Goal: Navigation & Orientation: Find specific page/section

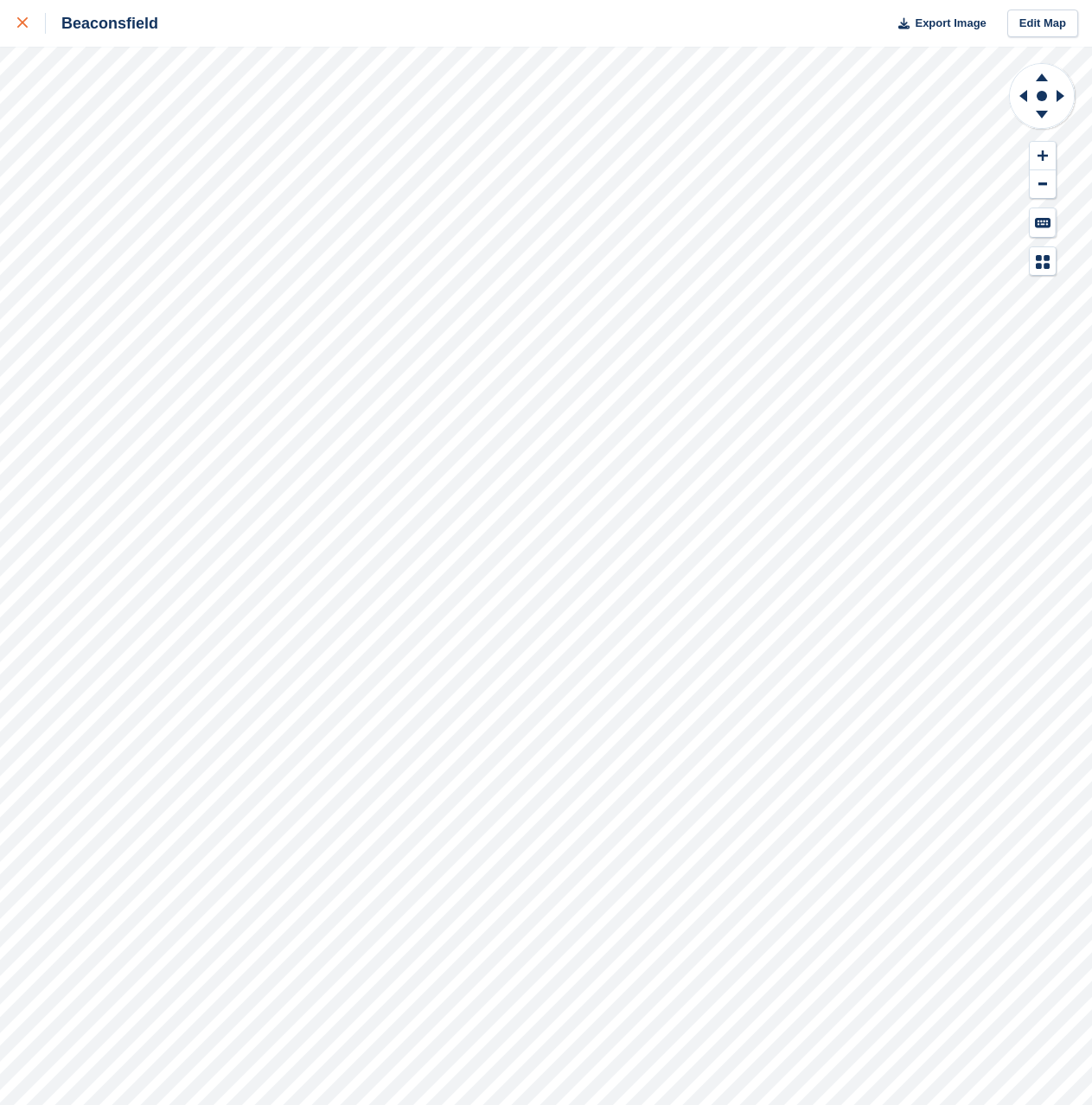
click at [25, 22] on icon at bounding box center [22, 22] width 10 height 10
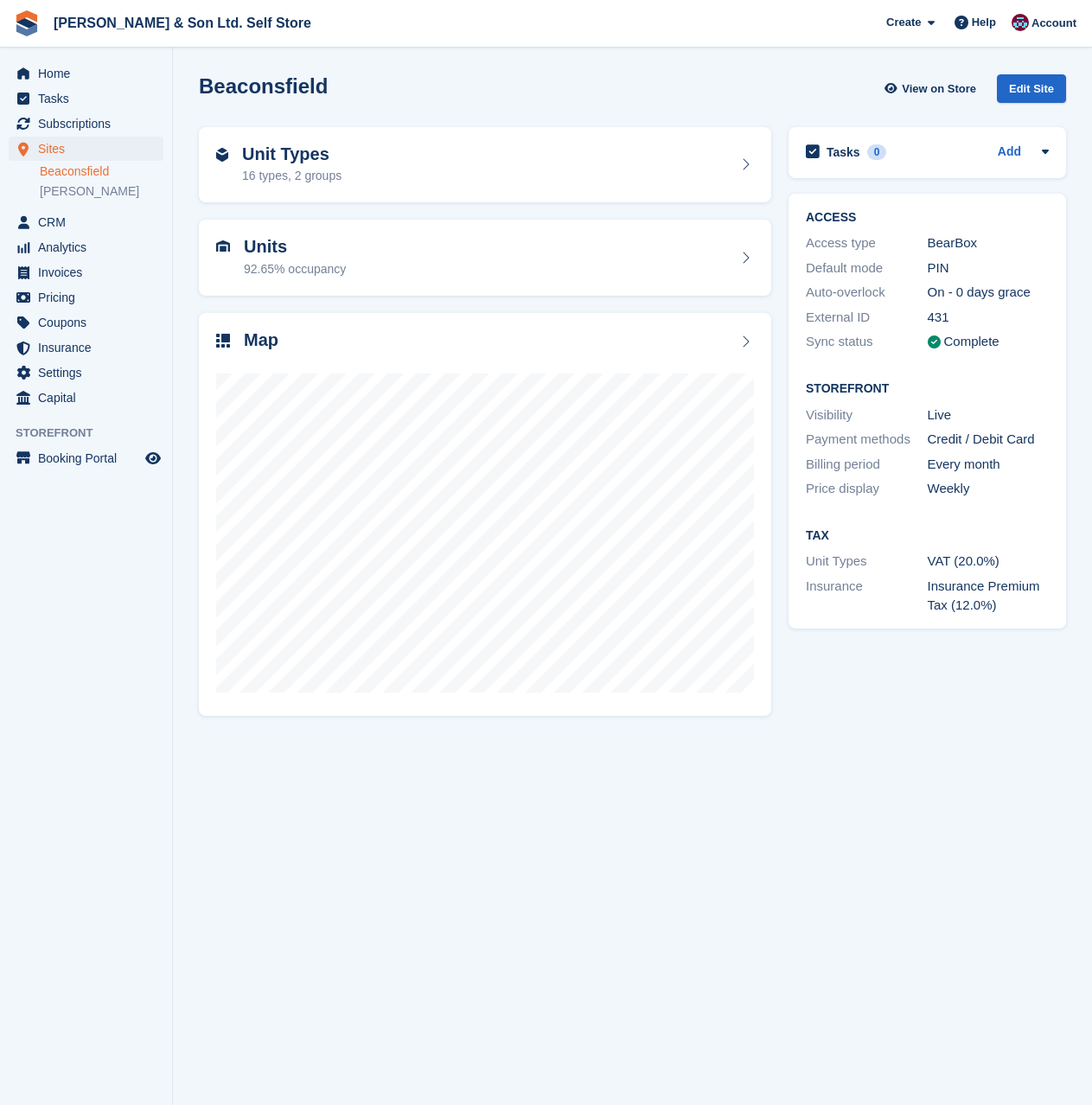
click at [64, 182] on li "[PERSON_NAME]" at bounding box center [106, 192] width 133 height 18
click at [74, 192] on link "[PERSON_NAME]" at bounding box center [101, 192] width 123 height 17
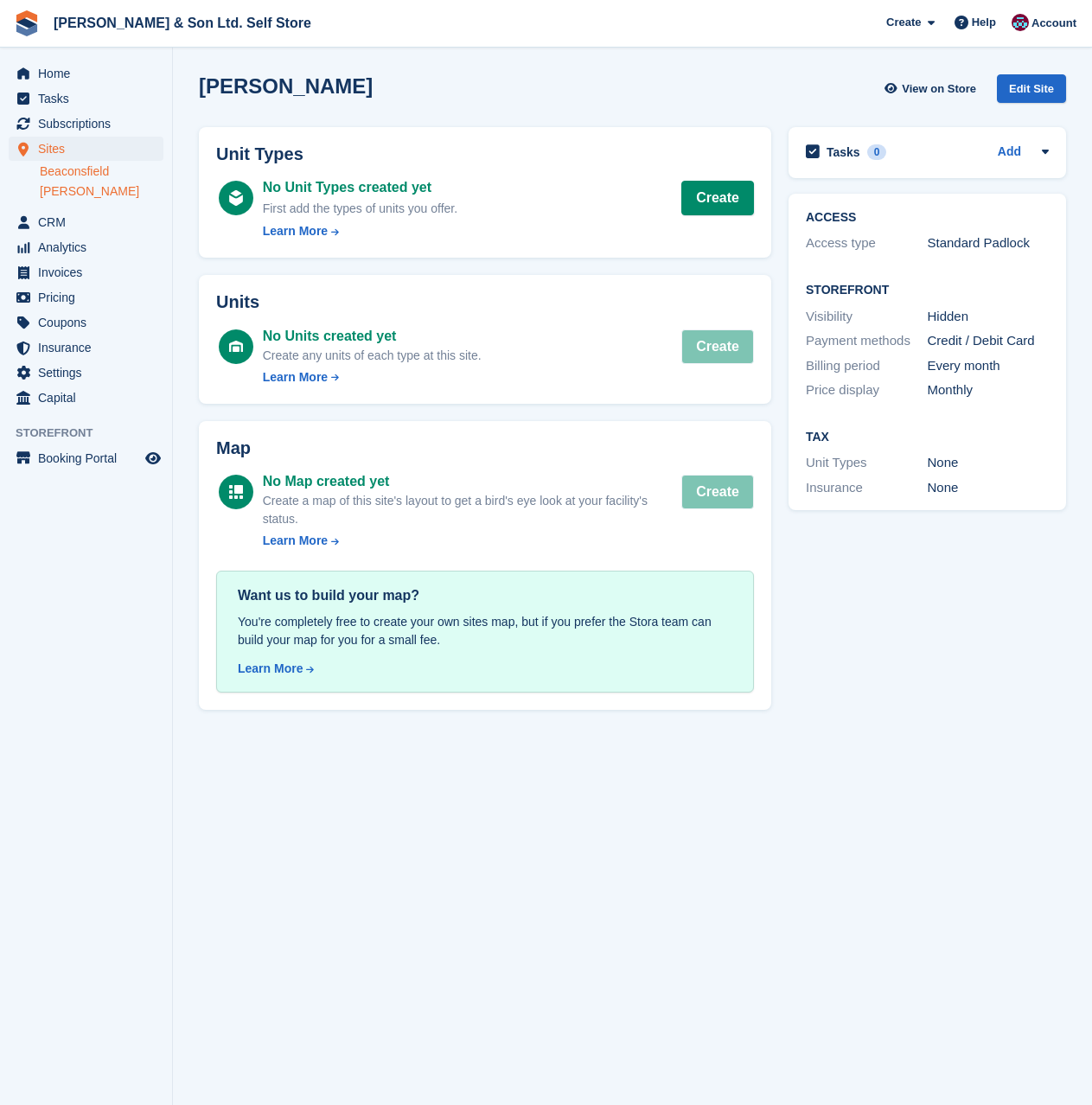
click at [54, 173] on link "Beaconsfield" at bounding box center [101, 172] width 123 height 17
